Goal: Transaction & Acquisition: Purchase product/service

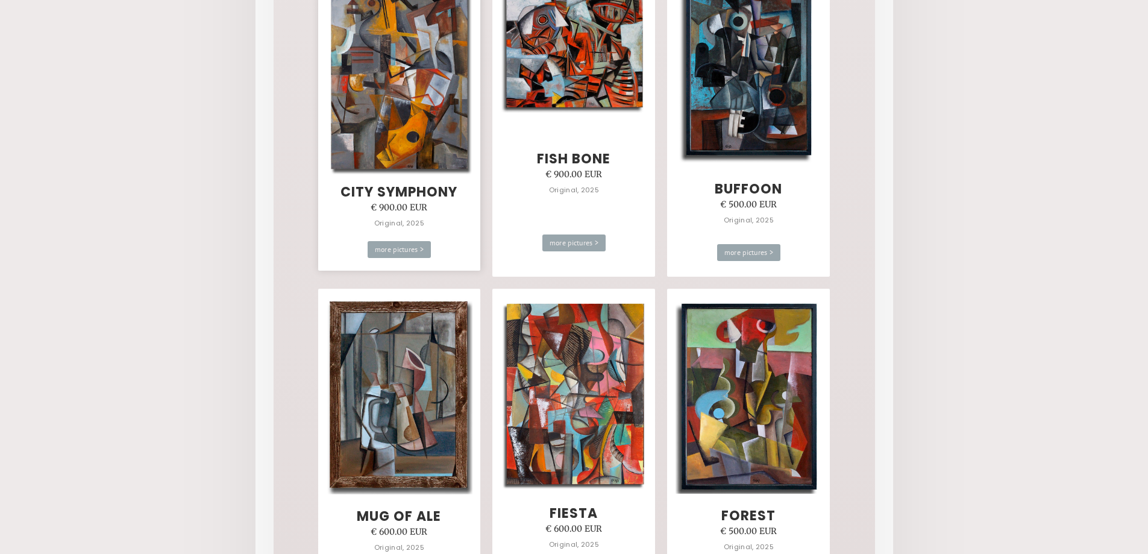
scroll to position [663, 0]
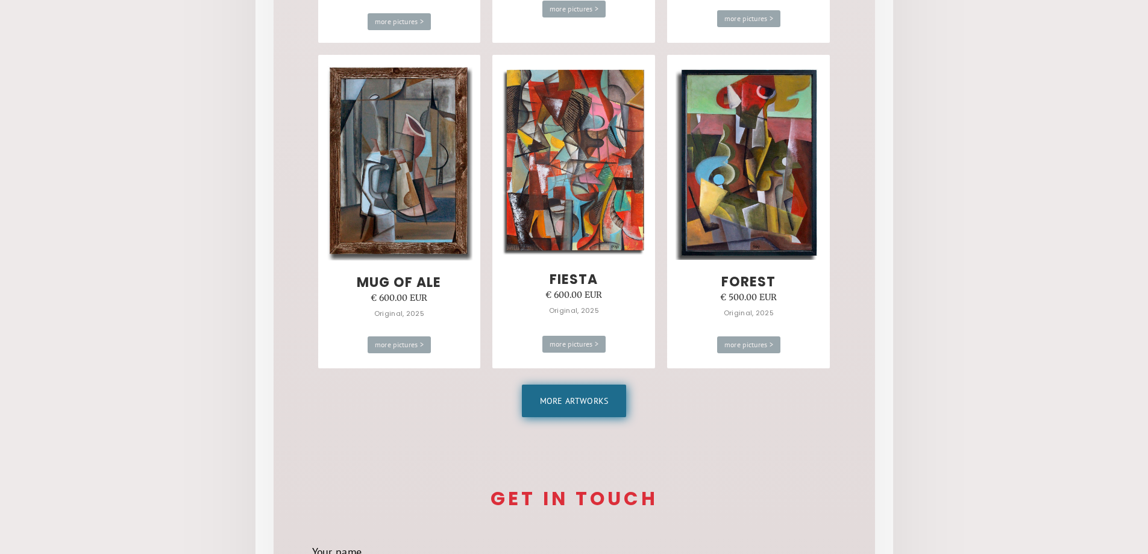
click at [557, 406] on link "More artworks" at bounding box center [574, 401] width 105 height 33
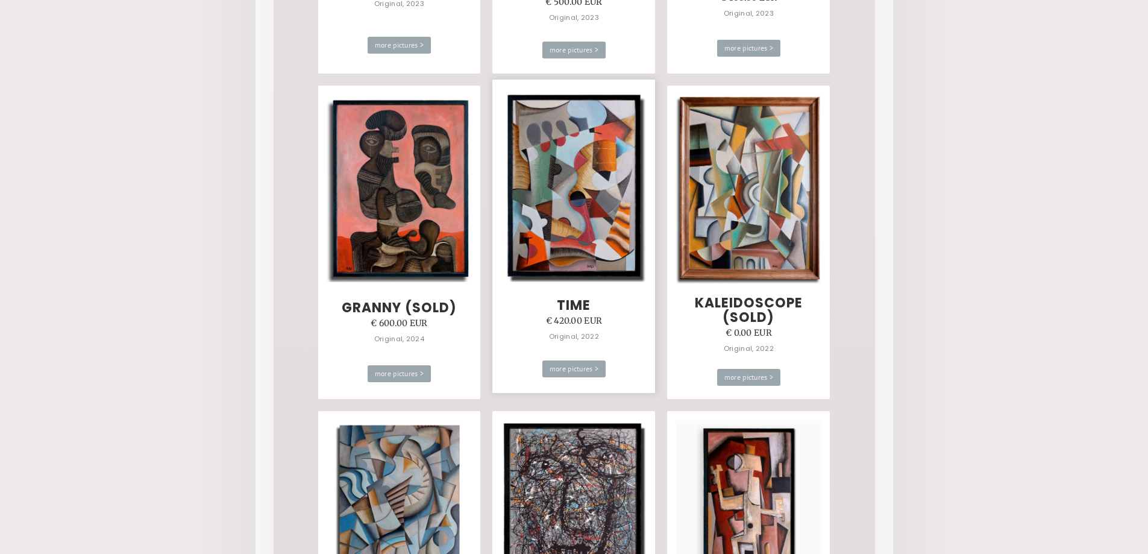
scroll to position [4039, 0]
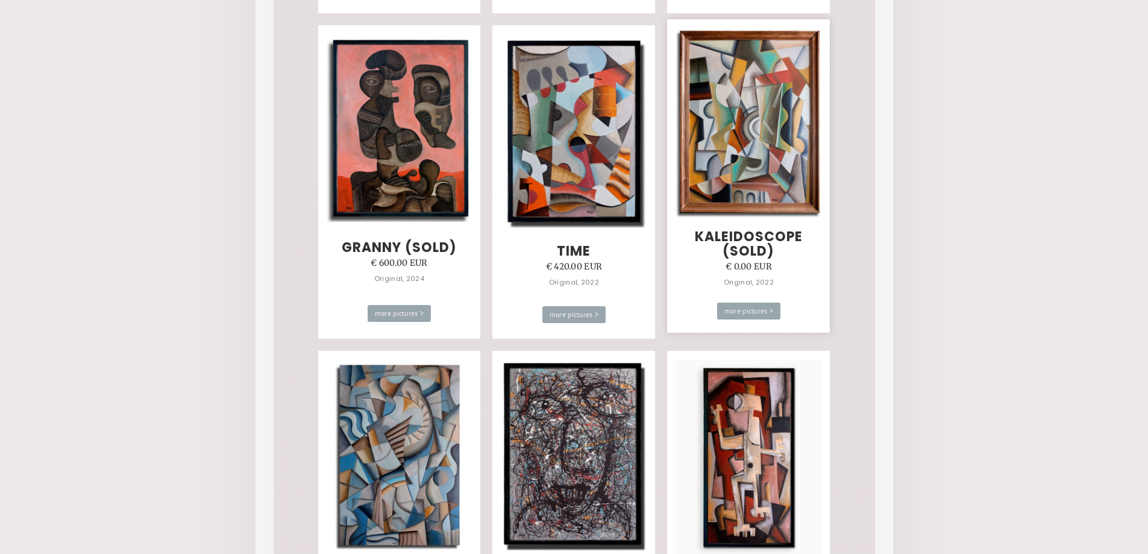
click at [754, 244] on h3 "kaleidoscope (SOLD)" at bounding box center [748, 244] width 163 height 29
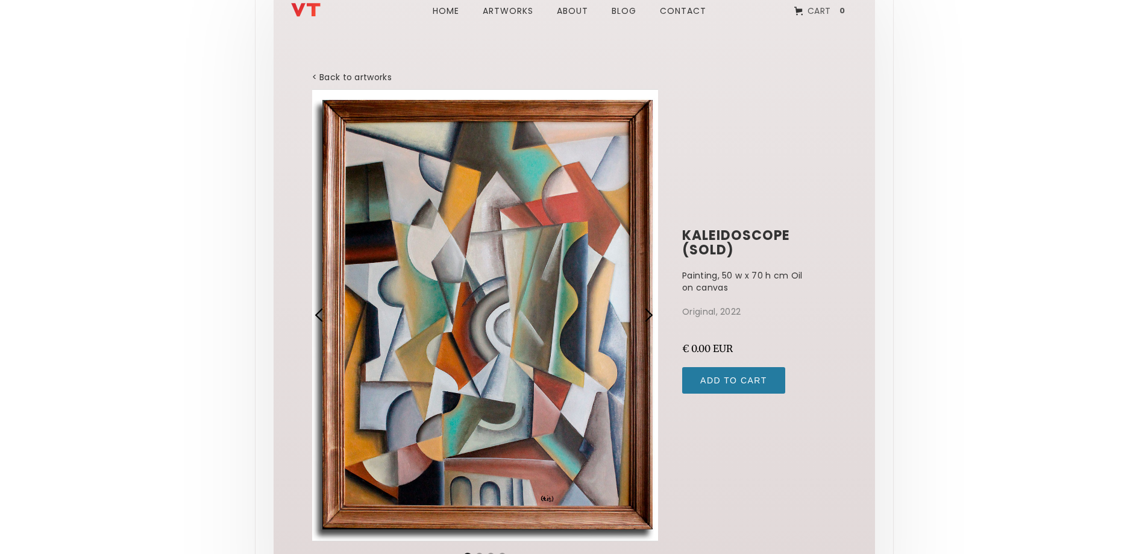
scroll to position [60, 0]
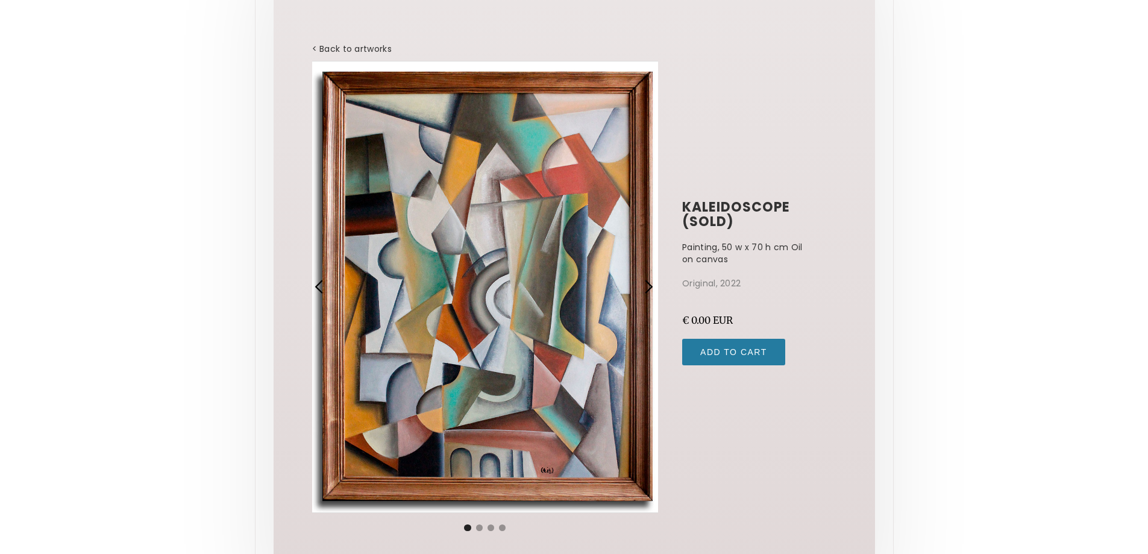
click at [644, 280] on div "next slide" at bounding box center [649, 287] width 16 height 16
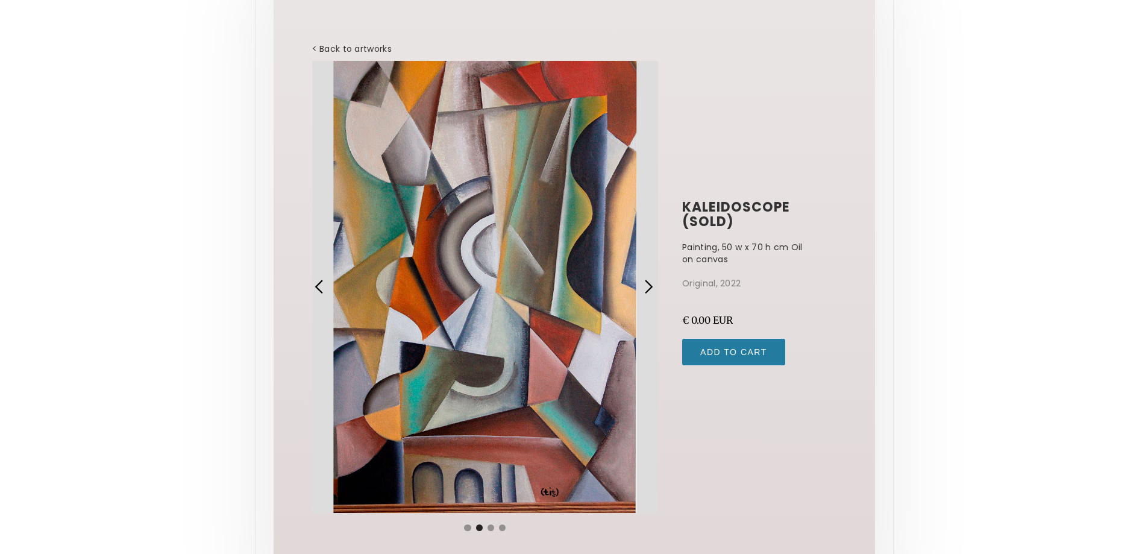
click at [647, 282] on div "next slide" at bounding box center [649, 287] width 16 height 16
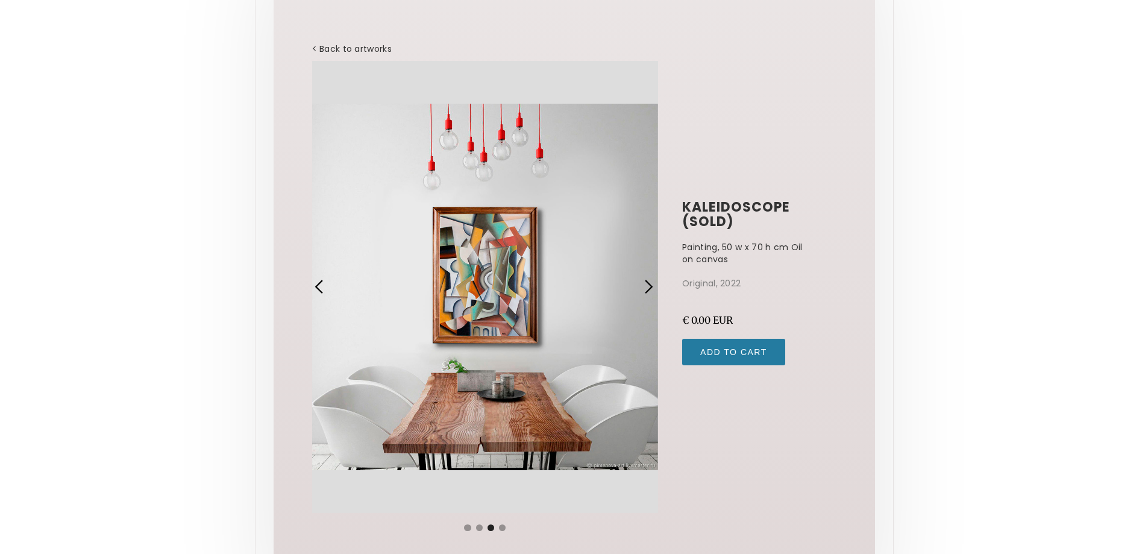
click at [647, 282] on div "next slide" at bounding box center [649, 287] width 16 height 16
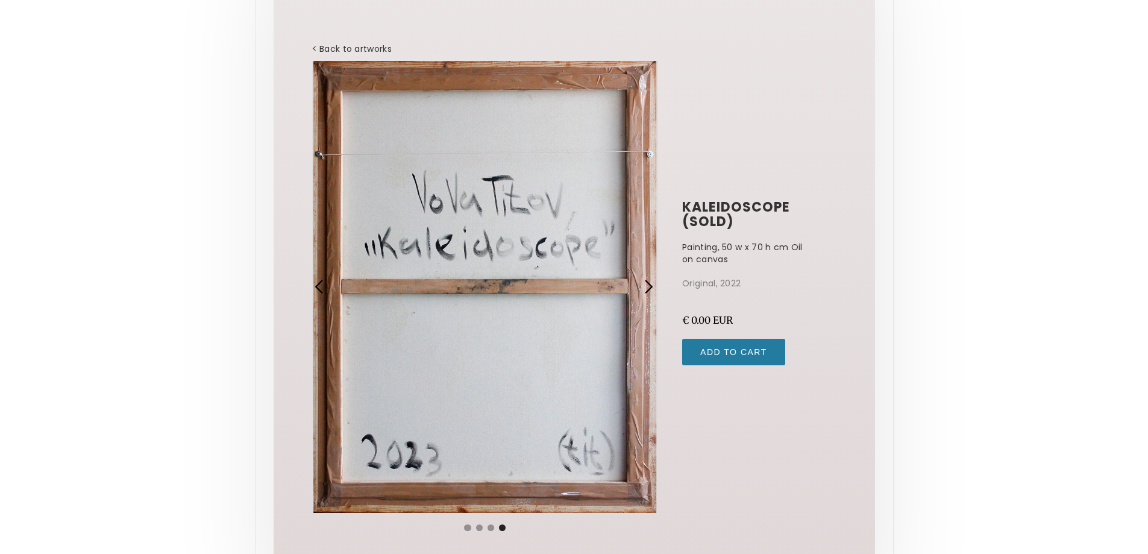
click at [647, 282] on div "next slide" at bounding box center [649, 287] width 16 height 16
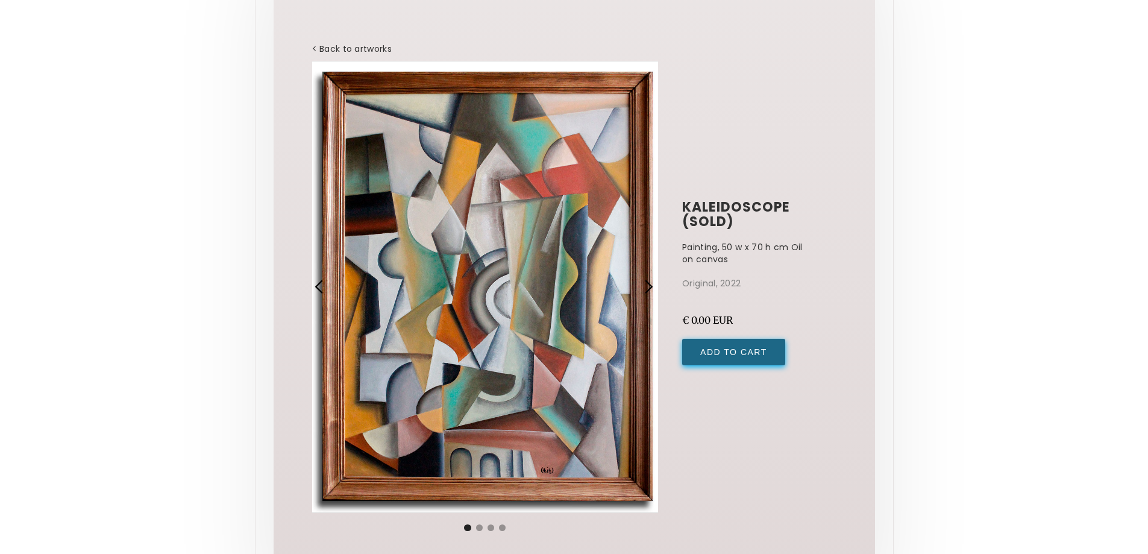
click at [746, 353] on input "Add to Cart" at bounding box center [733, 352] width 103 height 27
type input "Add to Cart"
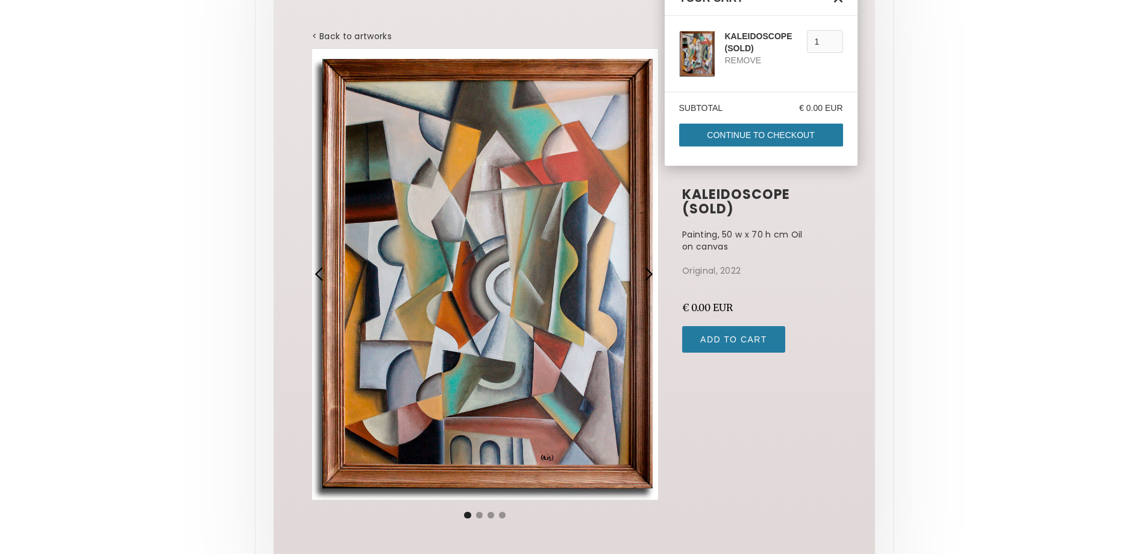
scroll to position [0, 0]
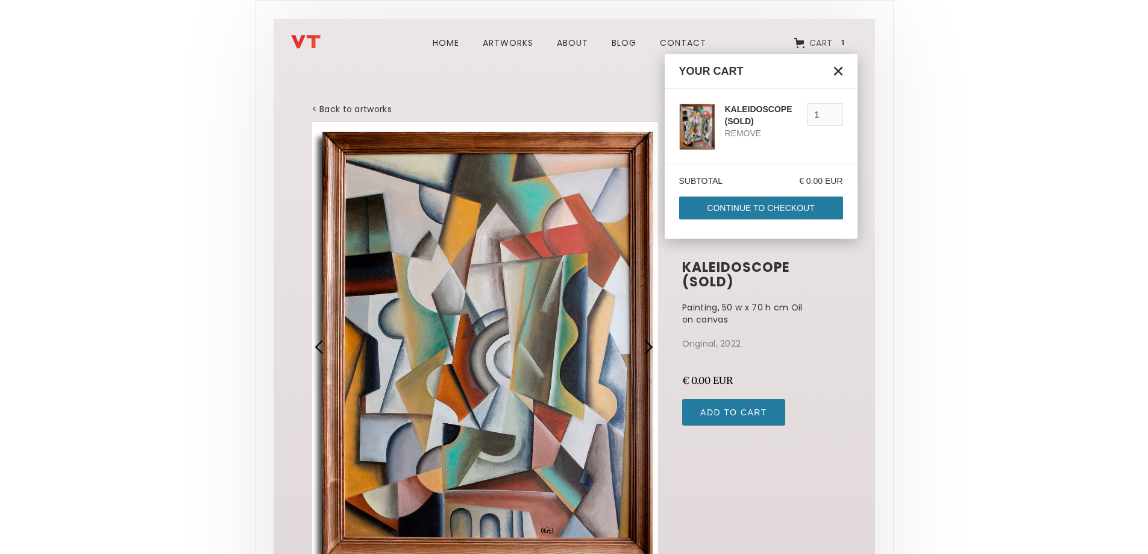
click at [839, 71] on polygon "Close cart" at bounding box center [838, 71] width 9 height 9
